Goal: Task Accomplishment & Management: Manage account settings

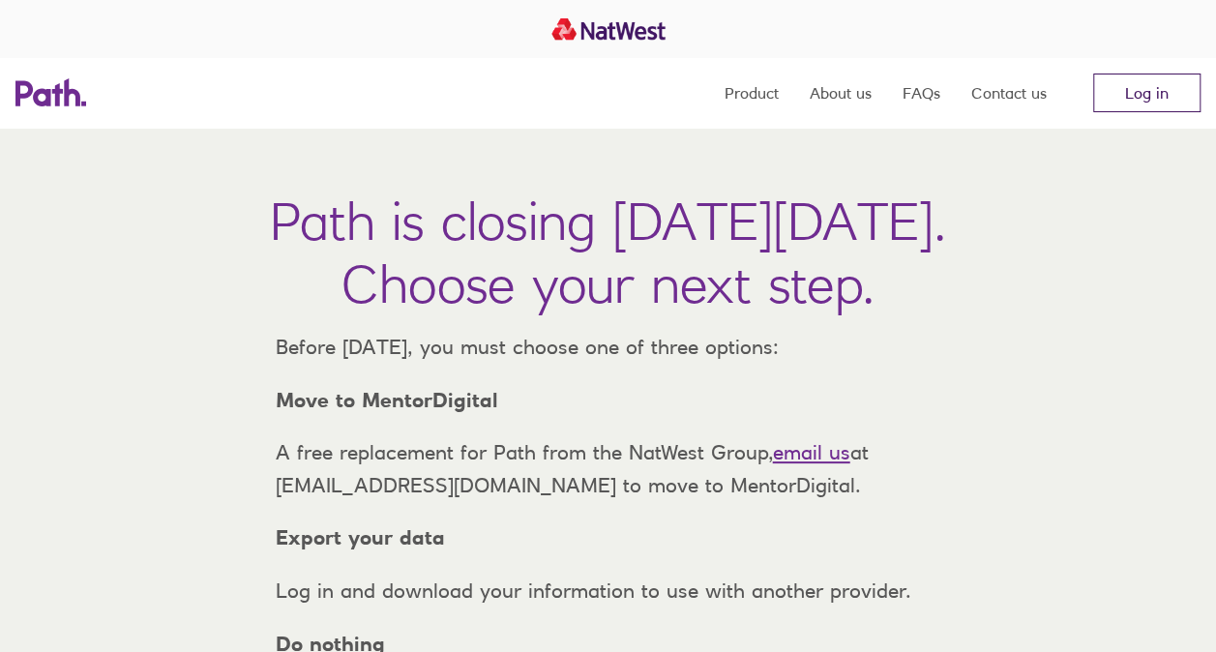
click at [1104, 90] on link "Log in" at bounding box center [1146, 92] width 107 height 39
click at [1143, 81] on link "Log in" at bounding box center [1146, 92] width 107 height 39
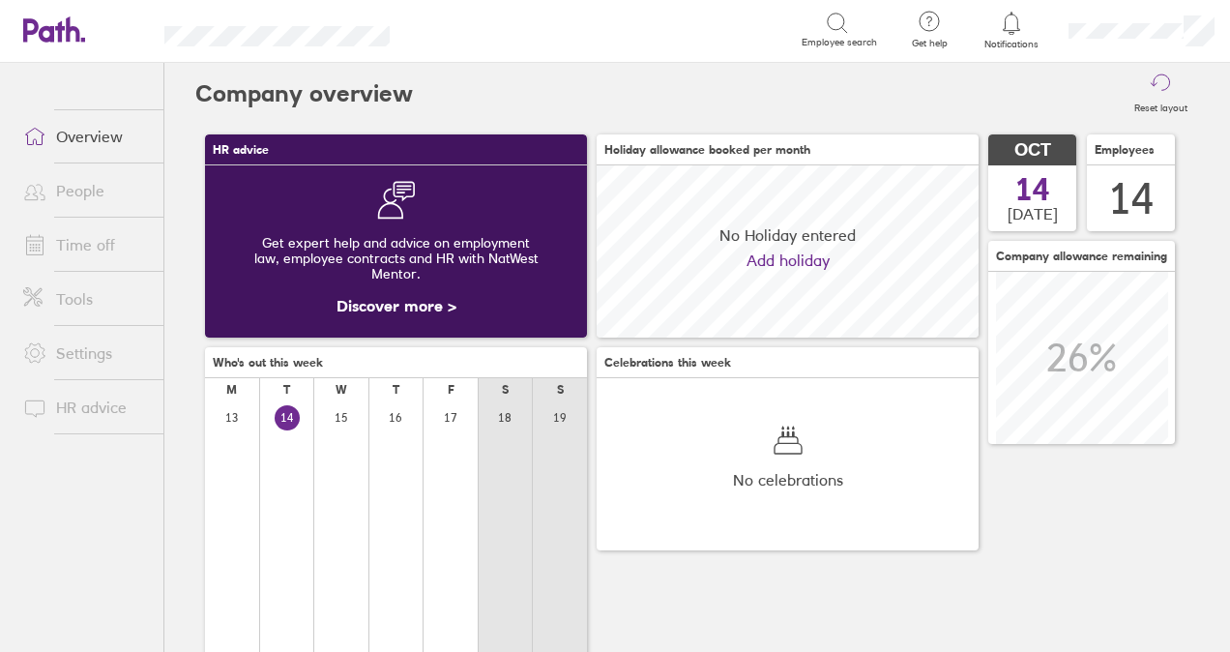
scroll to position [172, 381]
click at [69, 243] on link "Time off" at bounding box center [86, 244] width 156 height 39
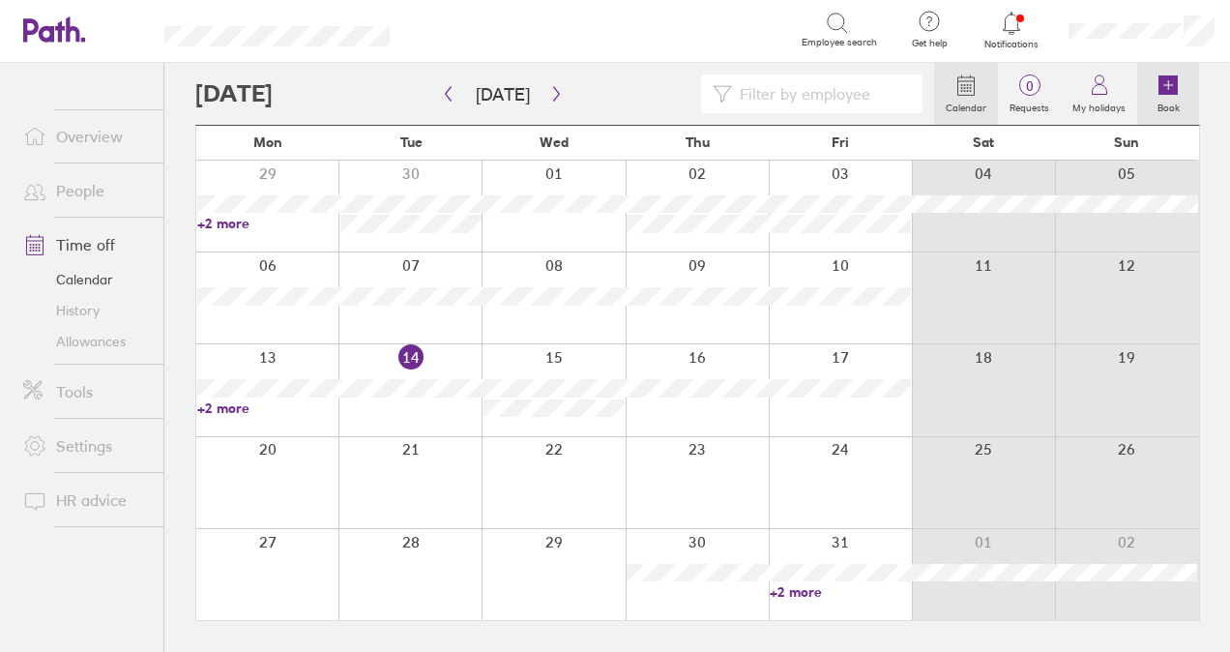
click at [1181, 92] on link "Book" at bounding box center [1168, 94] width 62 height 62
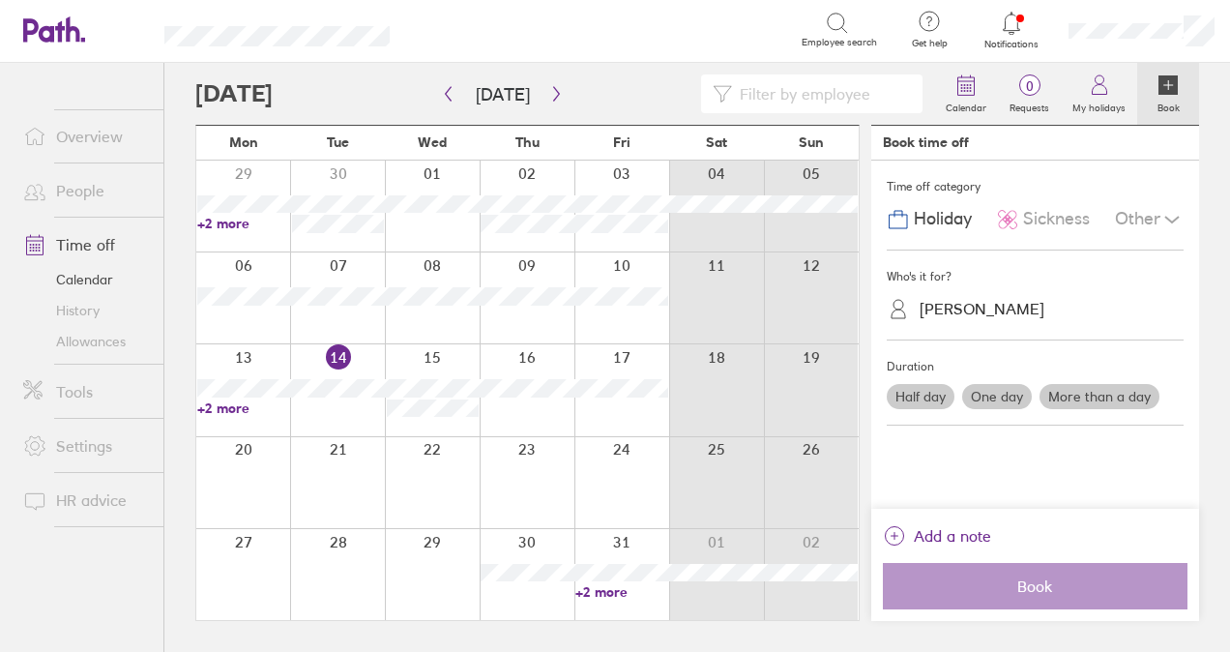
click at [1021, 209] on div "Sickness" at bounding box center [1043, 219] width 94 height 37
click at [932, 220] on span "Holiday" at bounding box center [943, 219] width 58 height 20
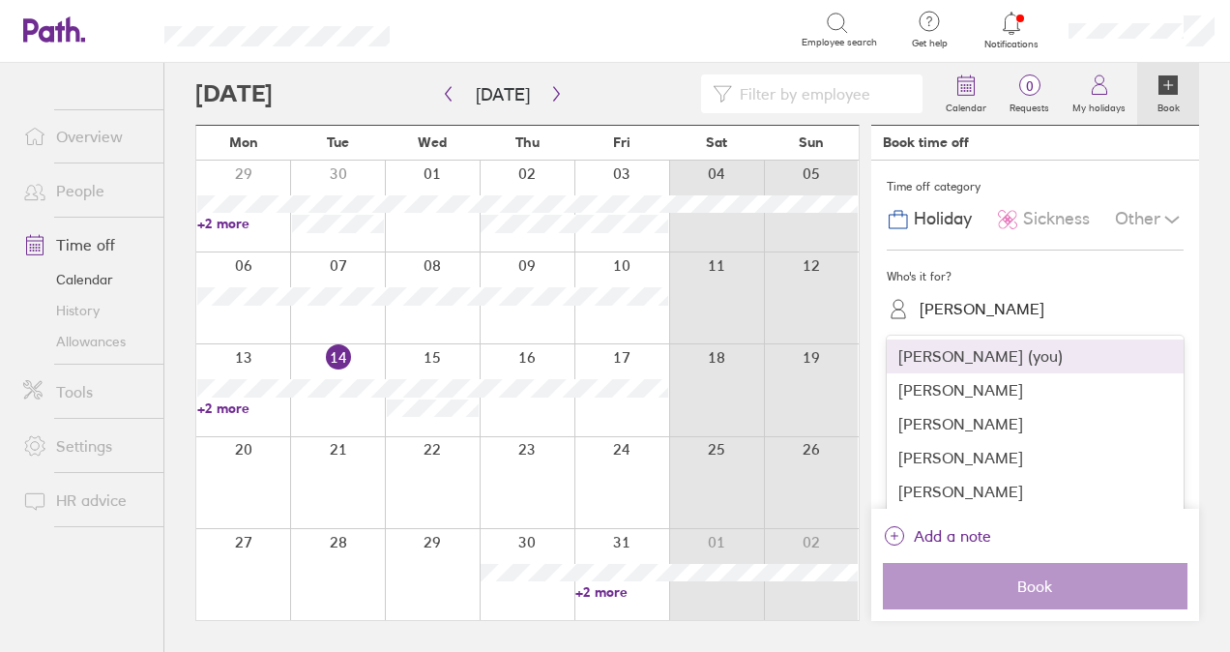
click at [966, 309] on div "[PERSON_NAME]" at bounding box center [982, 309] width 125 height 18
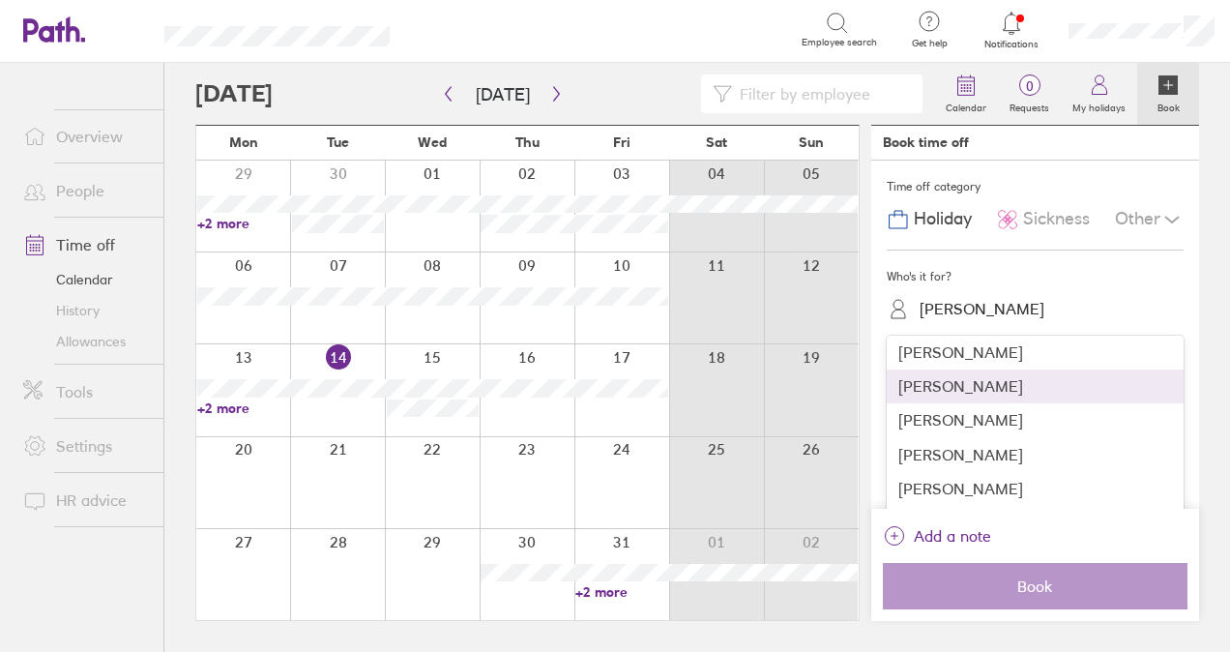
scroll to position [97, 0]
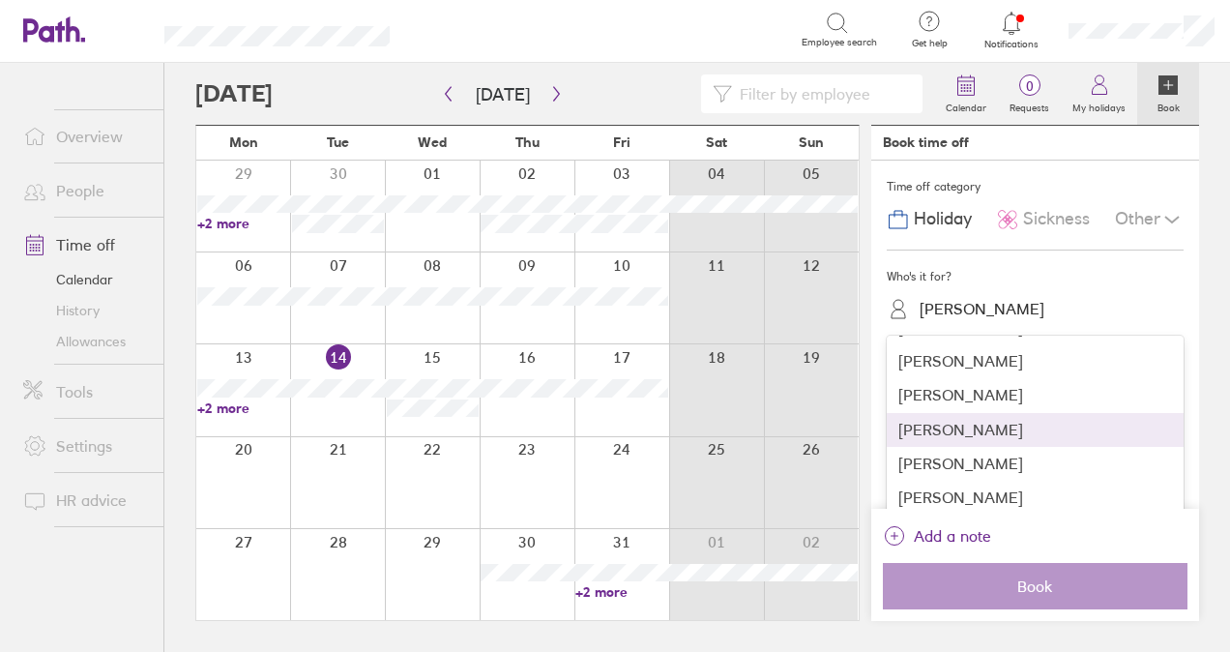
click at [953, 430] on div "[PERSON_NAME]" at bounding box center [1035, 430] width 297 height 34
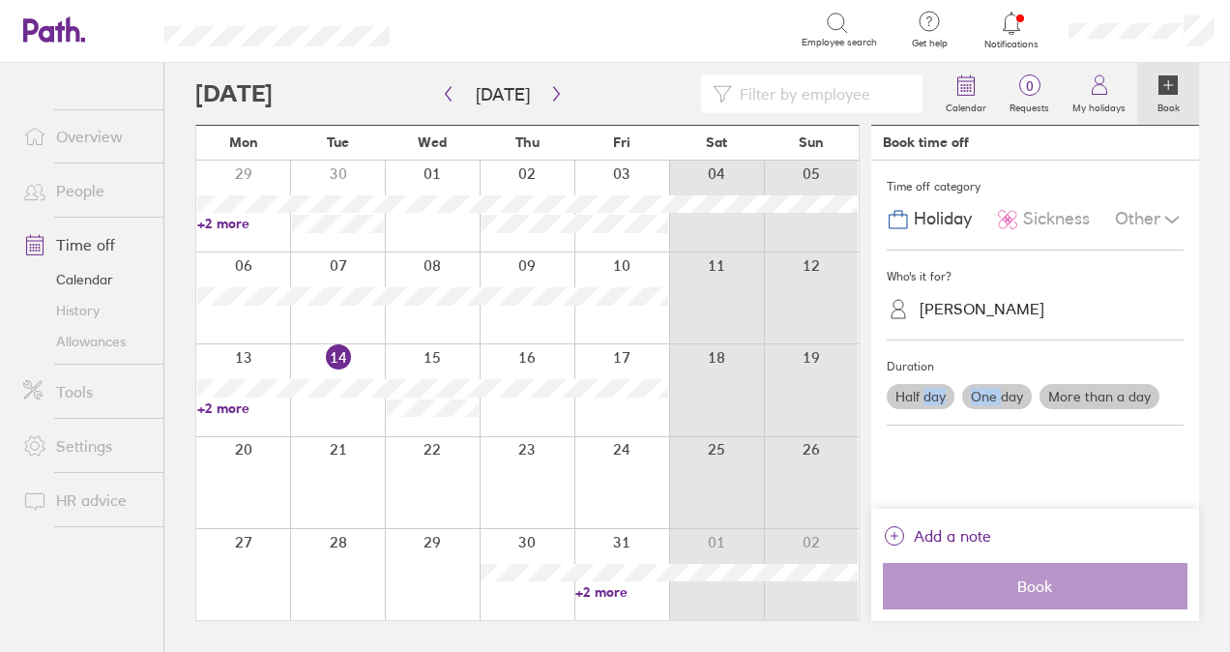
click at [953, 430] on div "Time off category Holiday Sickness Other Who's it for? [PERSON_NAME] Duration H…" at bounding box center [1035, 335] width 328 height 348
drag, startPoint x: 953, startPoint y: 430, endPoint x: 955, endPoint y: 459, distance: 29.1
click at [955, 459] on div "Time off category Holiday Sickness Other Who's it for? [PERSON_NAME] Duration H…" at bounding box center [1035, 335] width 328 height 348
click at [988, 393] on label "One day" at bounding box center [997, 396] width 70 height 25
click at [0, 0] on input "One day" at bounding box center [0, 0] width 0 height 0
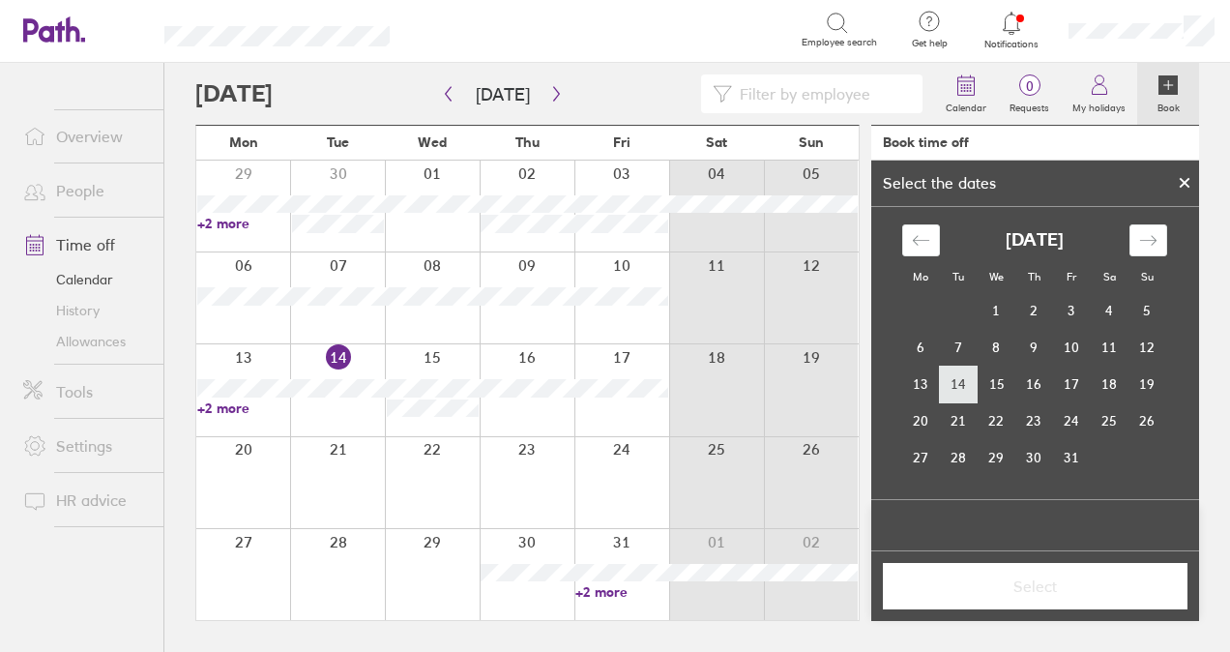
click at [965, 380] on td "14" at bounding box center [959, 384] width 38 height 37
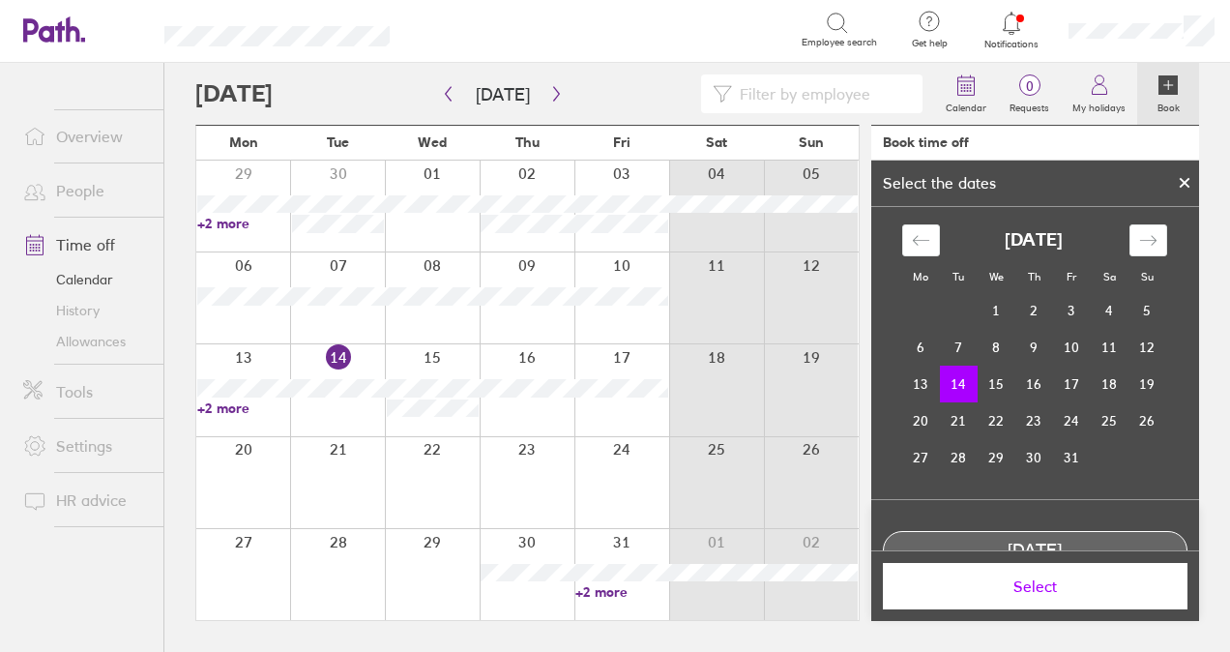
click at [1039, 578] on span "Select" at bounding box center [1035, 585] width 278 height 17
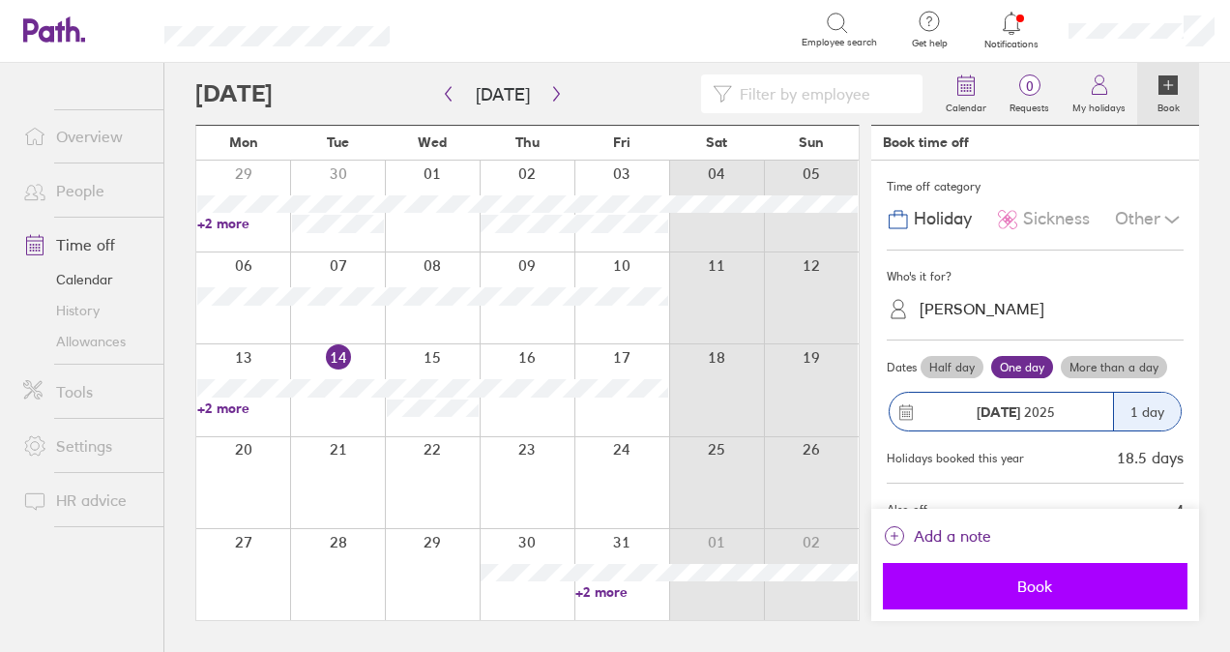
click at [989, 592] on span "Book" at bounding box center [1035, 585] width 278 height 17
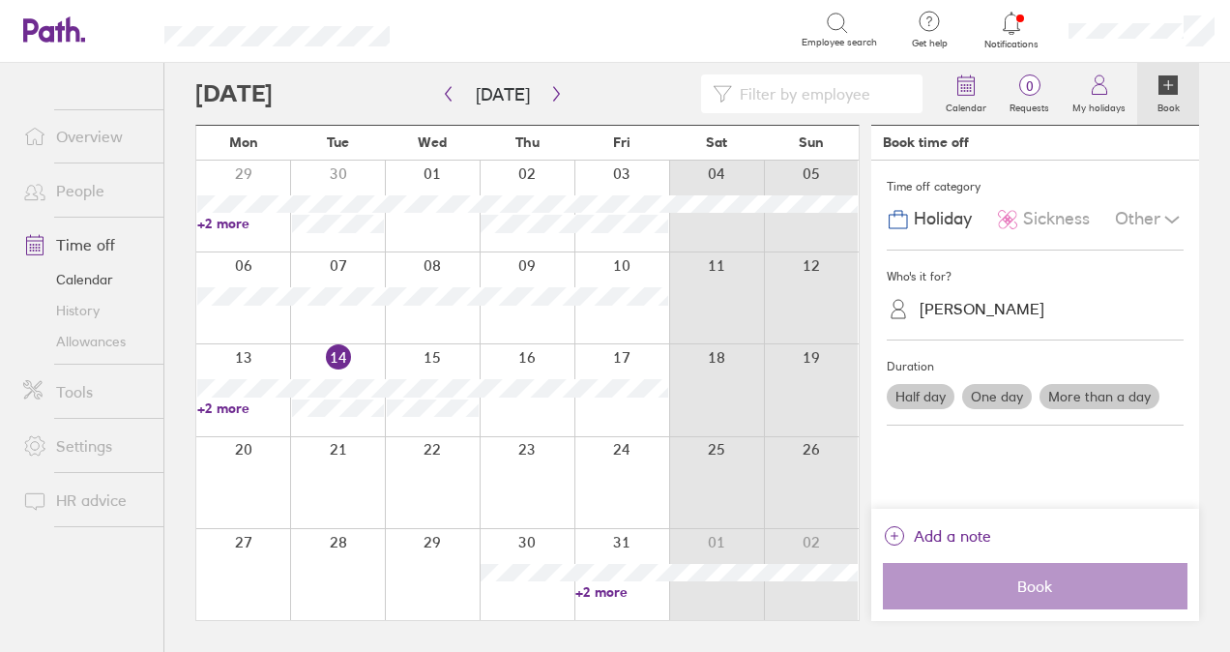
click at [211, 407] on link "+2 more" at bounding box center [243, 407] width 93 height 17
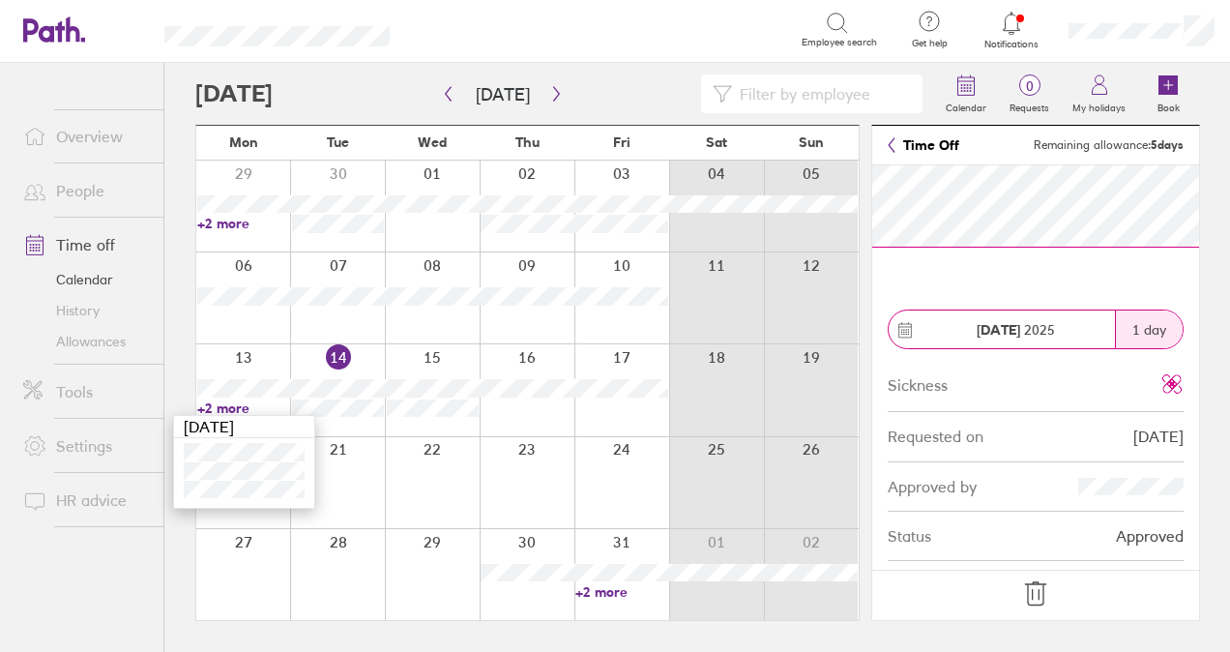
click at [1045, 594] on icon at bounding box center [1035, 593] width 31 height 31
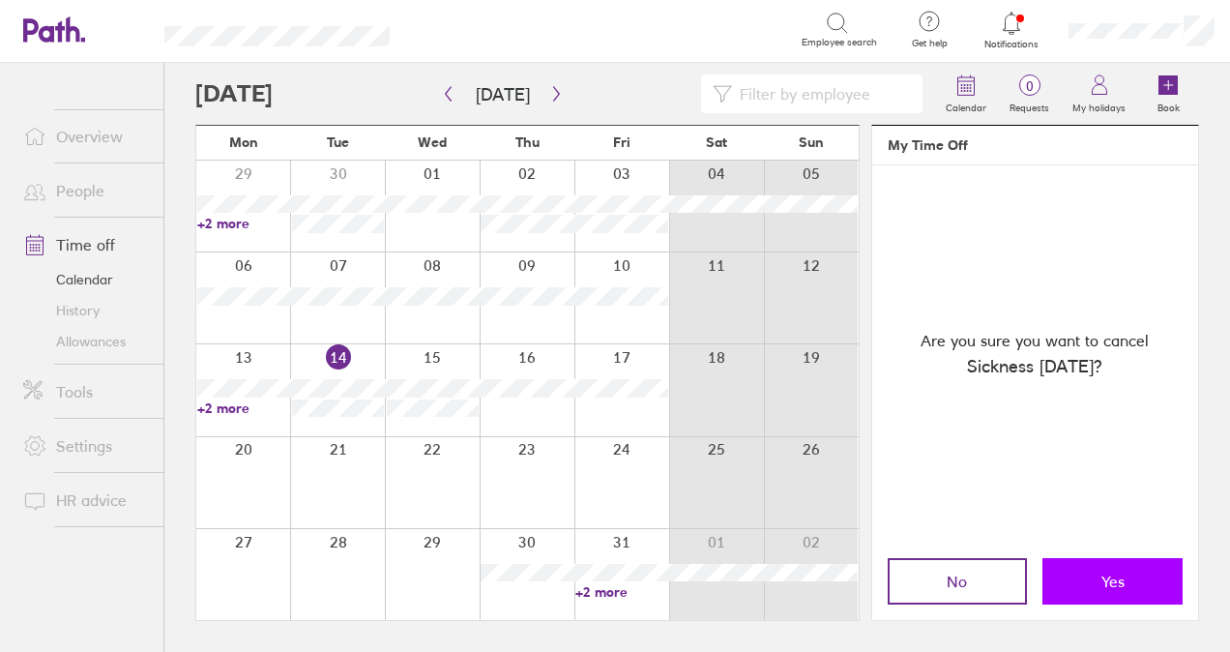
click at [1105, 576] on span "Yes" at bounding box center [1112, 580] width 23 height 17
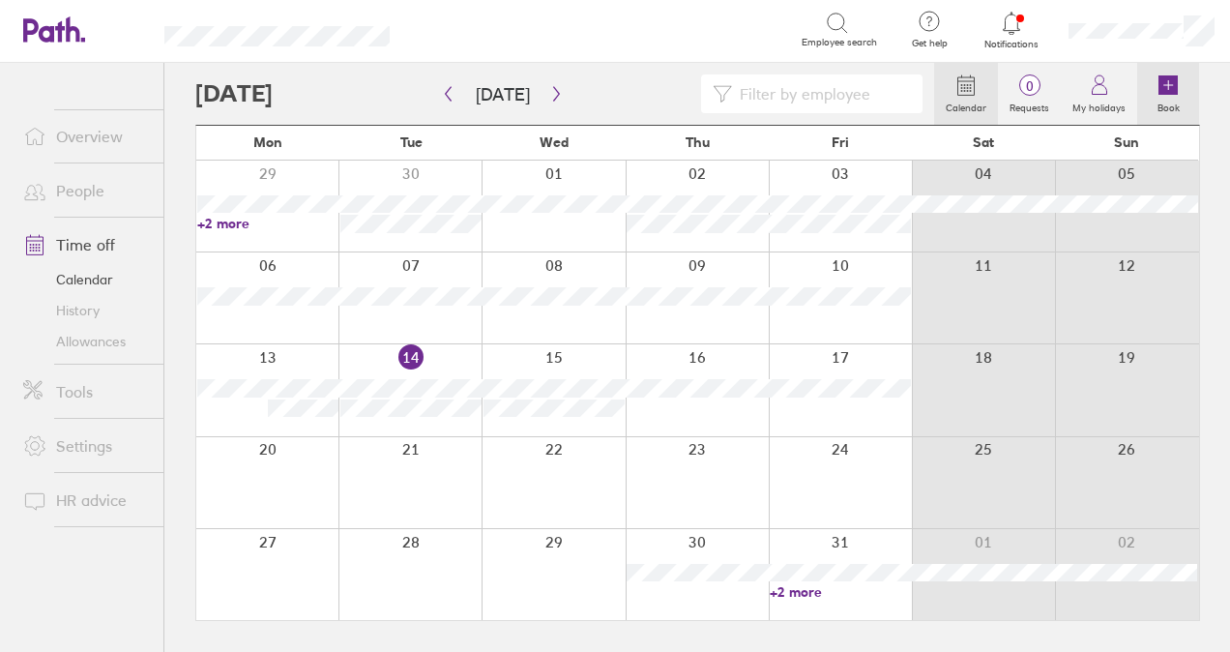
click at [1178, 93] on icon at bounding box center [1168, 84] width 23 height 23
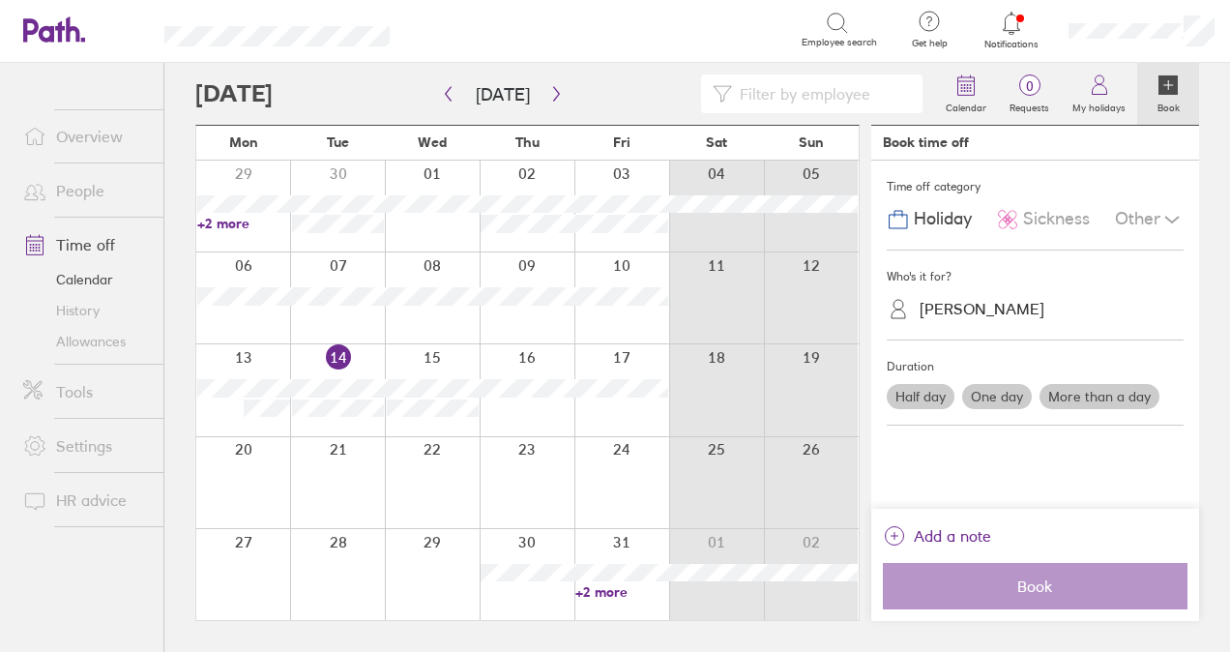
click at [948, 216] on span "Holiday" at bounding box center [943, 219] width 58 height 20
click at [973, 309] on div "[PERSON_NAME]" at bounding box center [982, 309] width 125 height 18
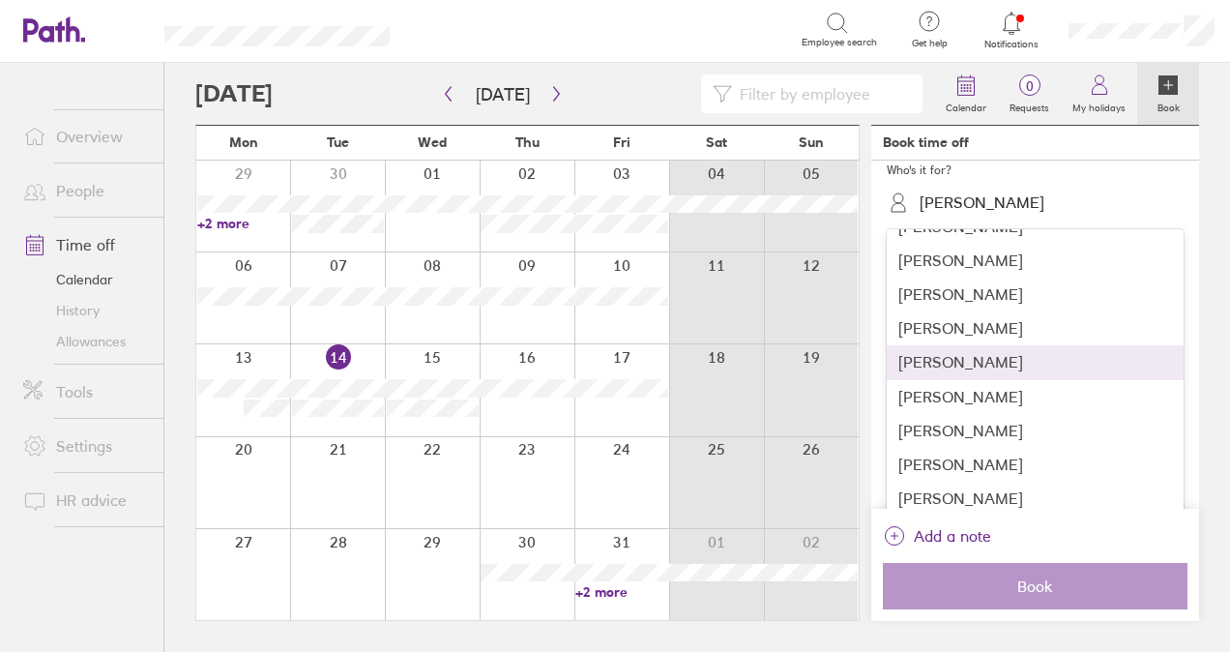
scroll to position [115, 0]
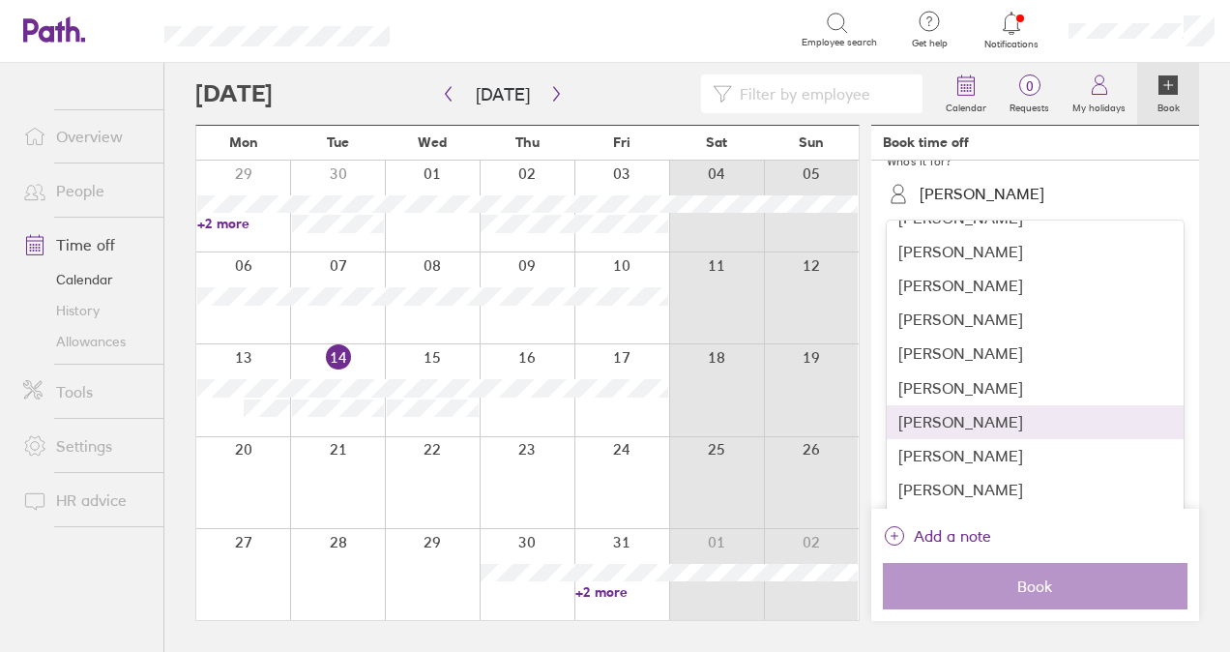
click at [990, 425] on div "[PERSON_NAME]" at bounding box center [1035, 422] width 297 height 34
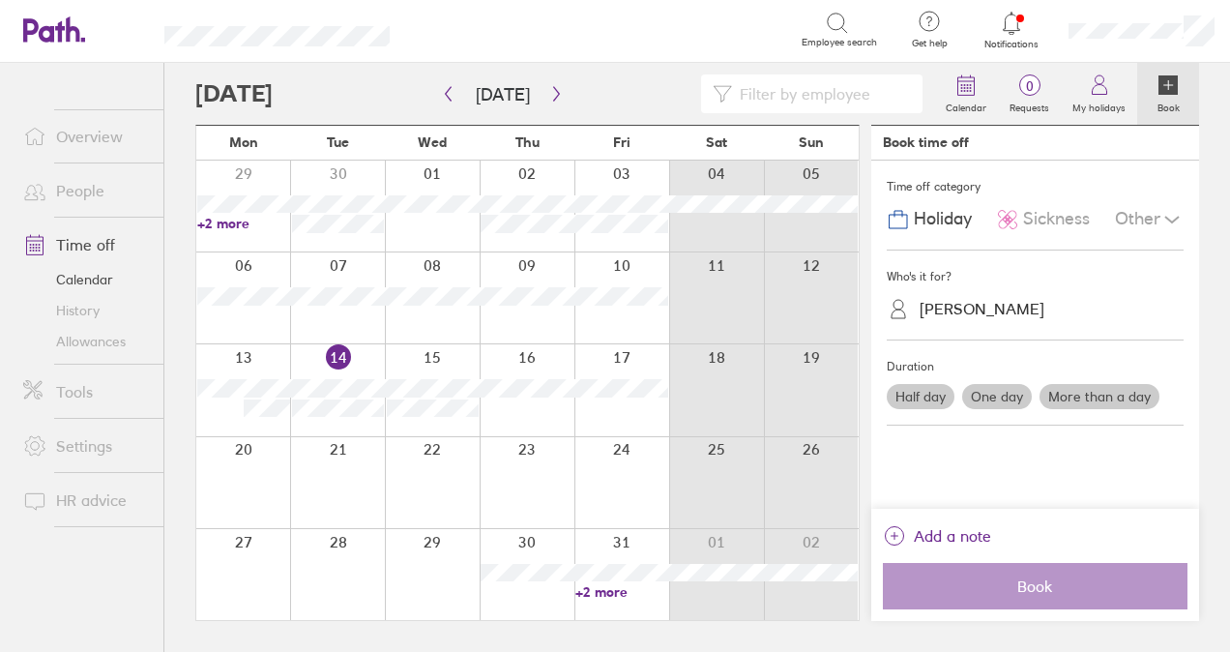
scroll to position [0, 0]
click at [971, 393] on label "One day" at bounding box center [997, 396] width 70 height 25
click at [0, 0] on input "One day" at bounding box center [0, 0] width 0 height 0
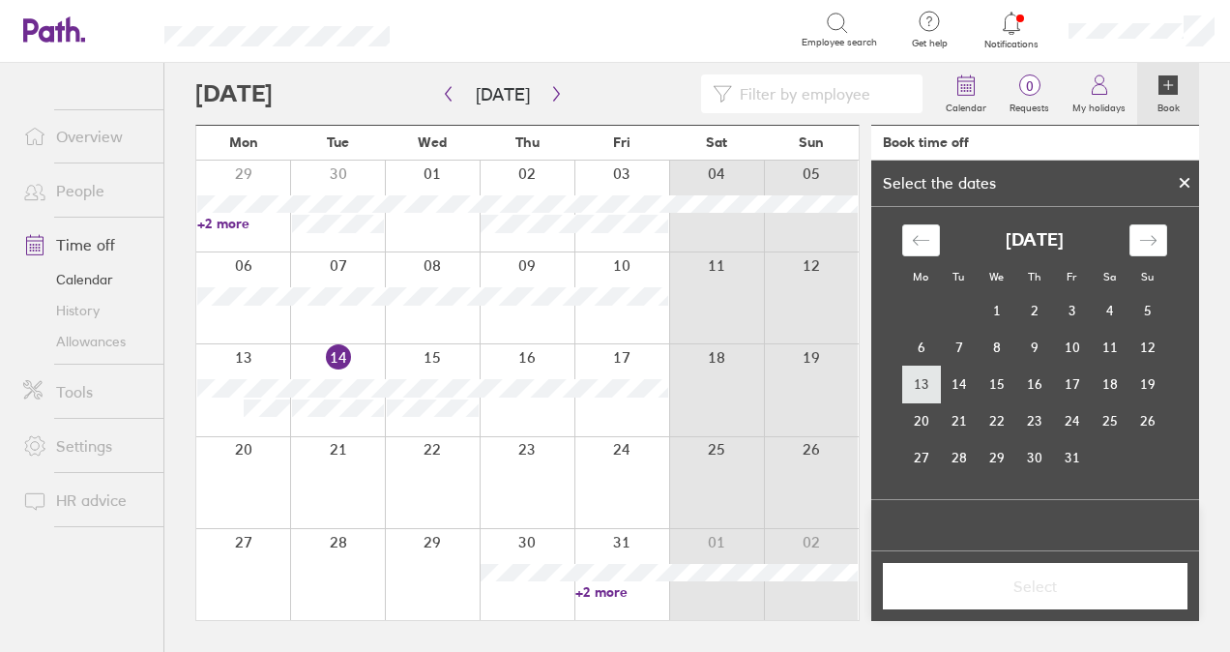
click at [915, 393] on td "13" at bounding box center [921, 384] width 38 height 37
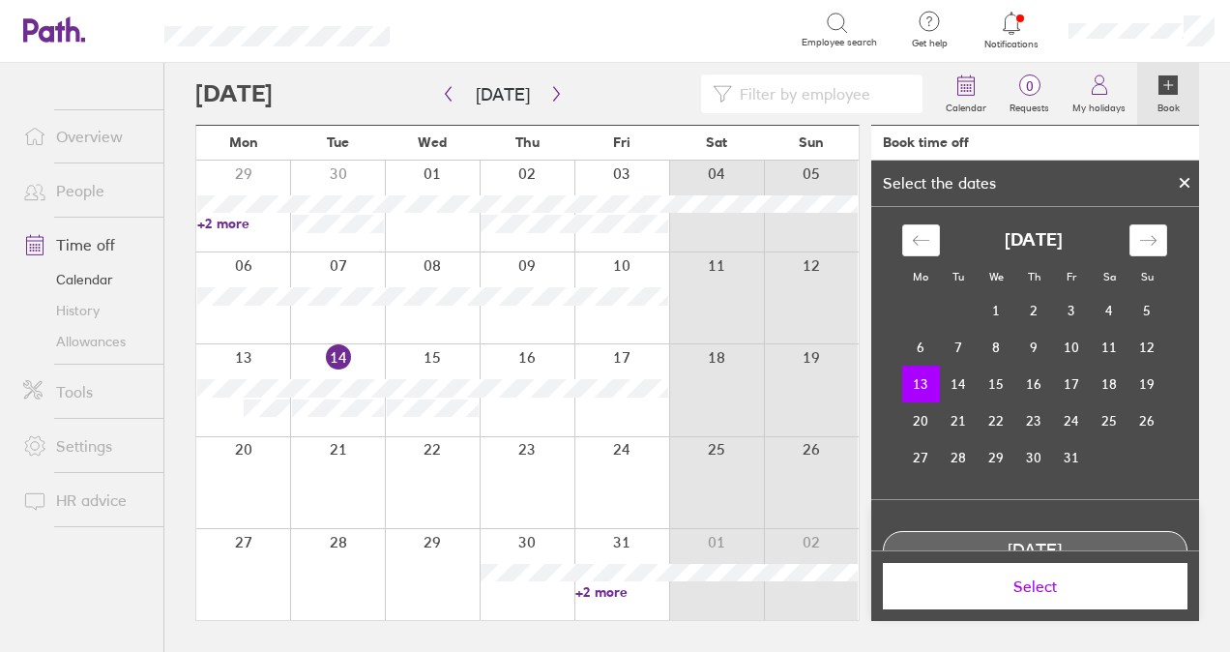
click at [971, 590] on span "Select" at bounding box center [1035, 585] width 278 height 17
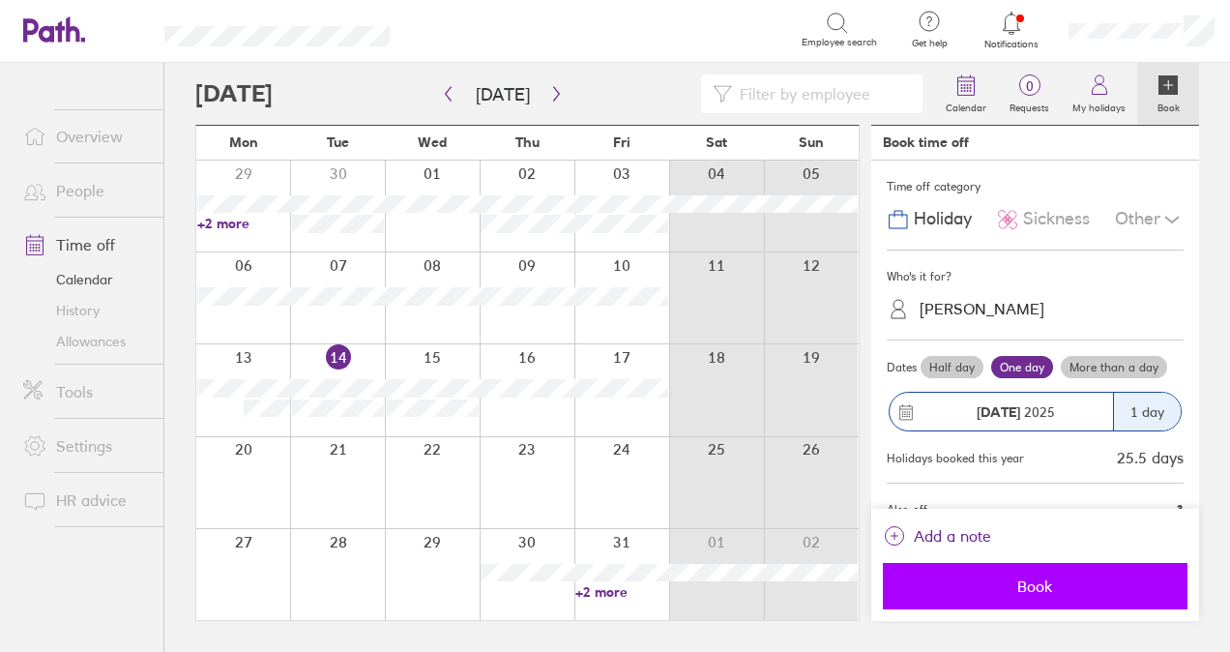
click at [1018, 594] on span "Book" at bounding box center [1035, 585] width 278 height 17
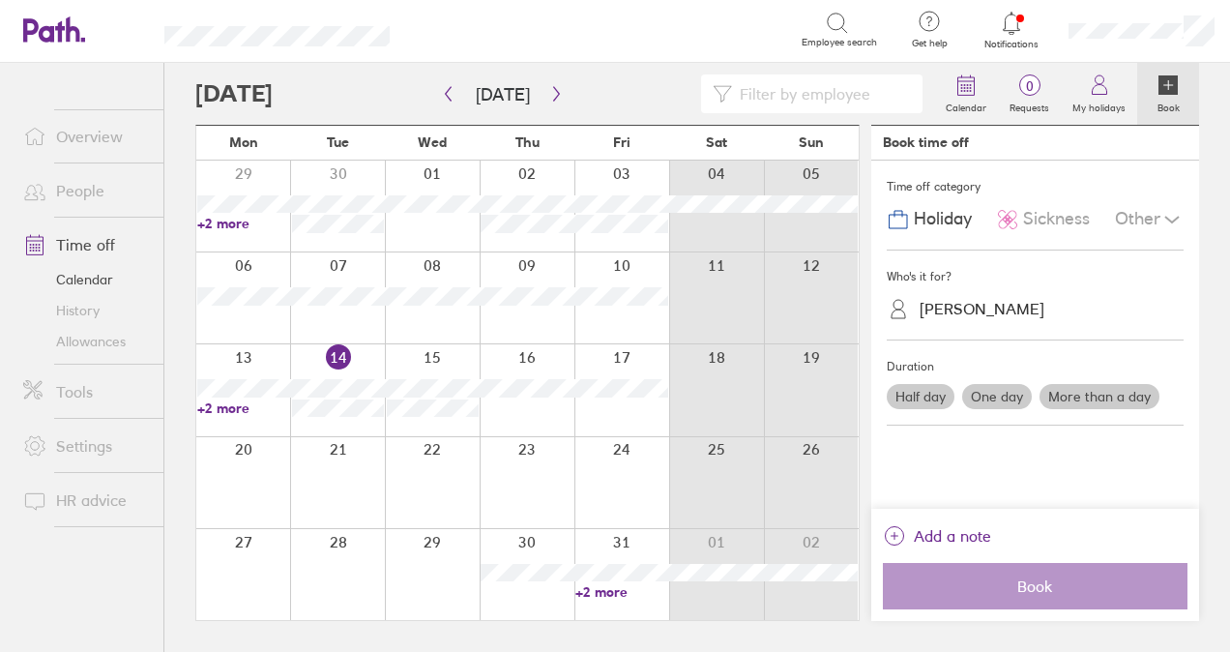
click at [205, 223] on link "+2 more" at bounding box center [243, 223] width 93 height 17
click at [480, 342] on div at bounding box center [527, 297] width 95 height 91
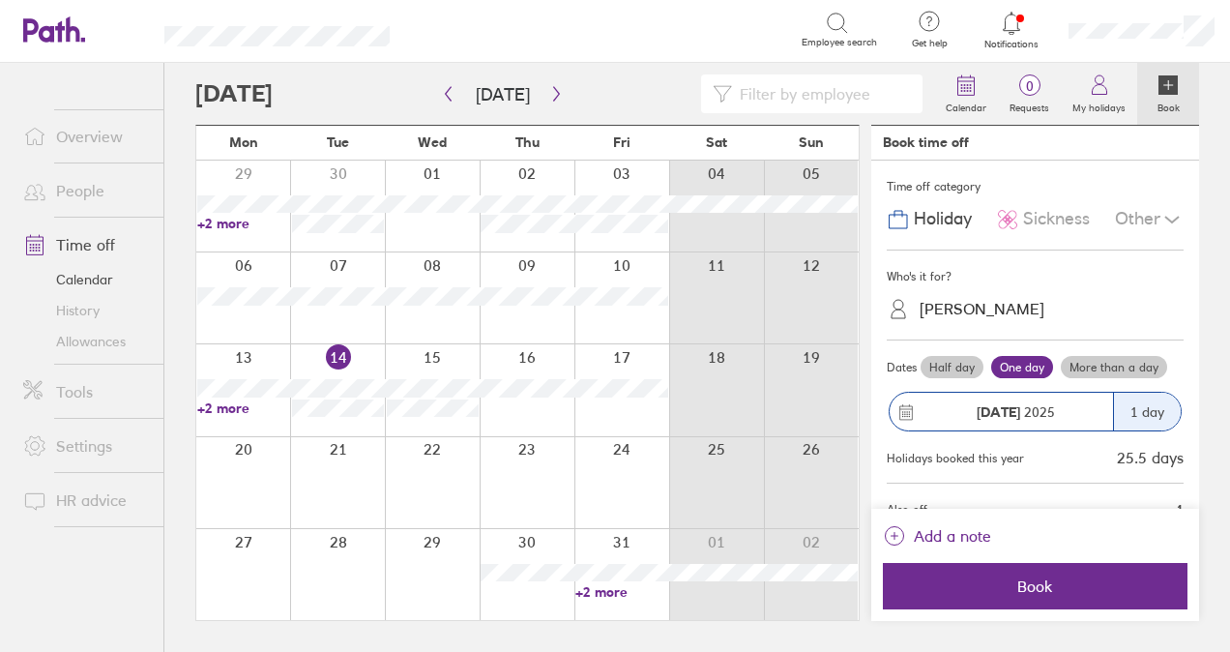
click at [231, 220] on link "+2 more" at bounding box center [243, 223] width 93 height 17
click at [571, 19] on div "Search" at bounding box center [616, 30] width 369 height 30
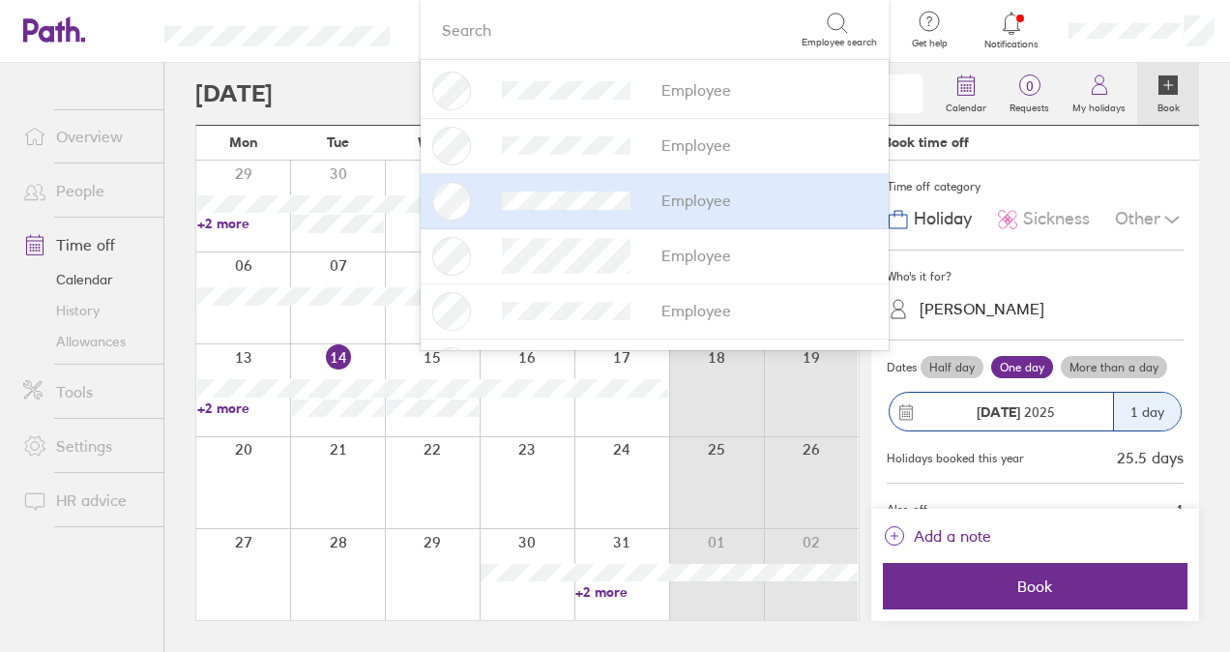
click at [1017, 29] on icon at bounding box center [1011, 23] width 23 height 23
